Goal: Find specific page/section: Find specific page/section

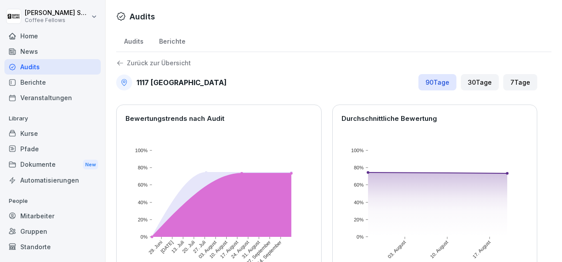
click at [132, 63] on p "Zurück zur Übersicht" at bounding box center [159, 63] width 64 height 0
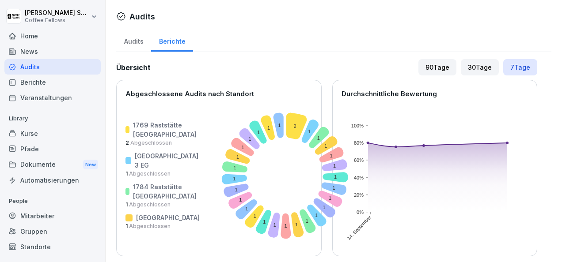
click at [134, 44] on div "Audits" at bounding box center [133, 40] width 35 height 23
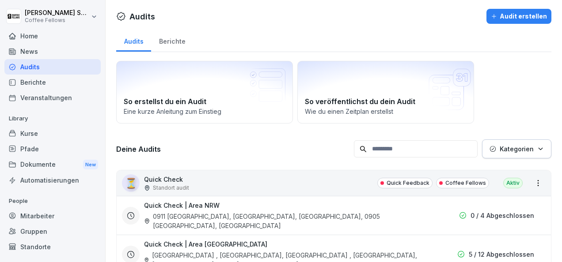
click at [173, 41] on div "Berichte" at bounding box center [172, 40] width 42 height 23
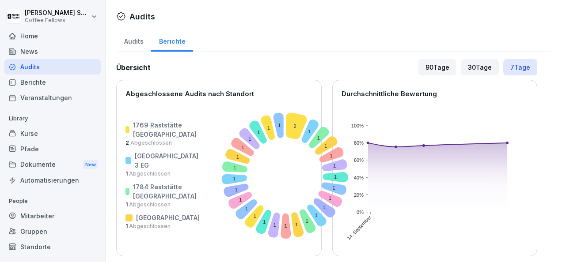
click at [33, 84] on div "Berichte" at bounding box center [52, 82] width 96 height 15
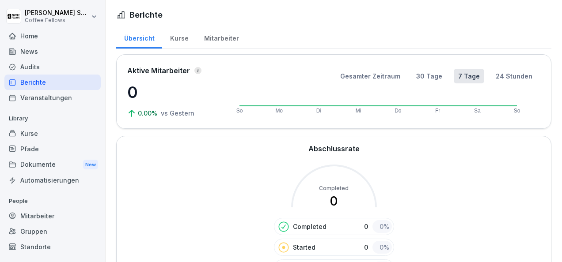
scroll to position [129, 0]
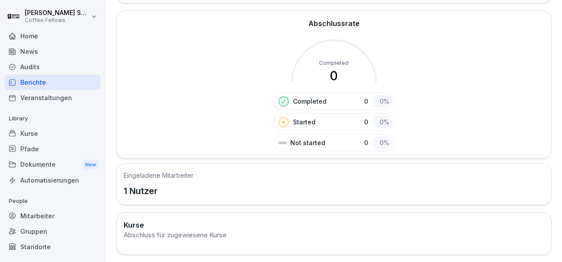
click at [40, 67] on div "Audits" at bounding box center [52, 66] width 96 height 15
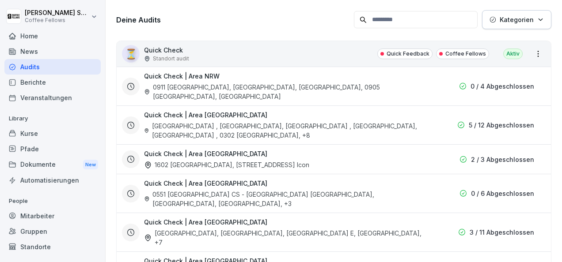
scroll to position [9, 0]
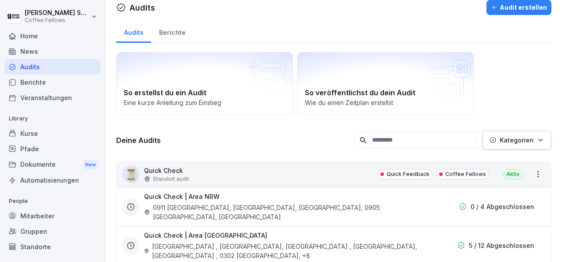
click at [170, 31] on div "Berichte" at bounding box center [172, 31] width 42 height 23
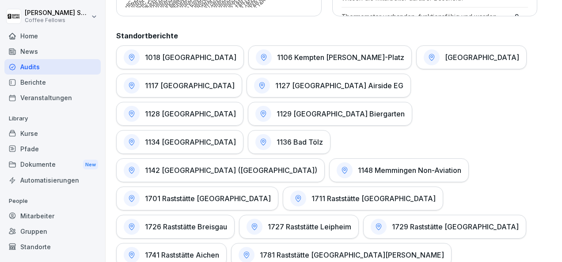
scroll to position [441, 0]
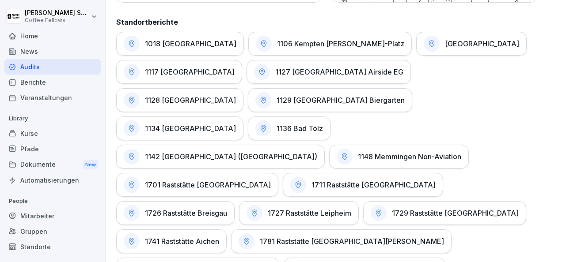
click at [203, 72] on h1 "1117 [GEOGRAPHIC_DATA]" at bounding box center [190, 72] width 90 height 9
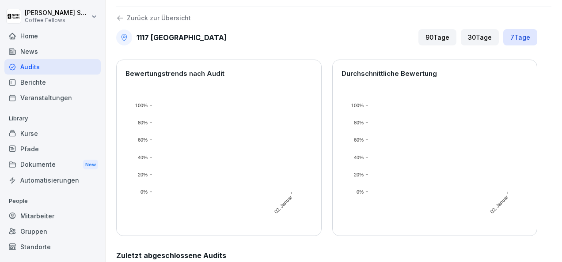
scroll to position [70, 0]
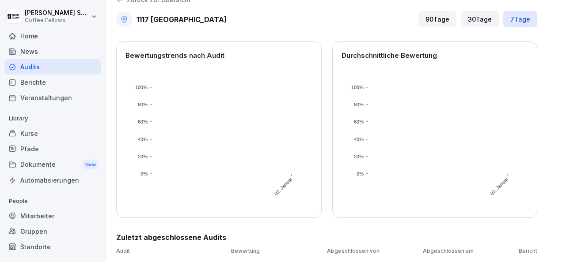
click at [428, 11] on div "90 Tage" at bounding box center [437, 19] width 38 height 16
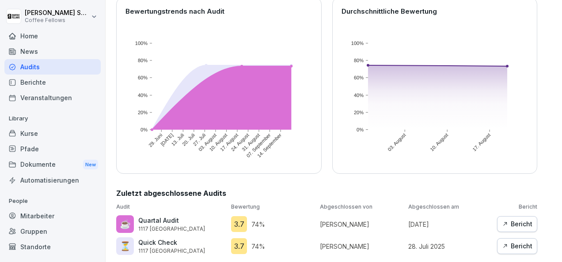
scroll to position [112, 0]
click at [33, 83] on div "Berichte" at bounding box center [52, 82] width 96 height 15
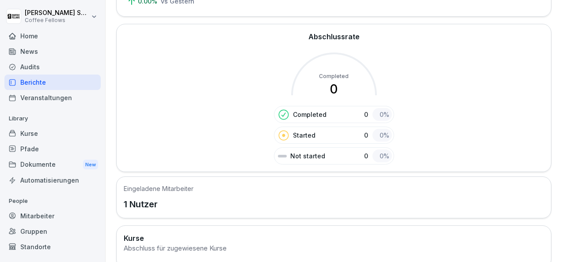
scroll to position [54, 0]
